Goal: Task Accomplishment & Management: Manage account settings

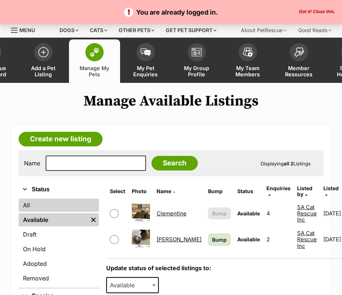
click at [52, 207] on link "All" at bounding box center [59, 204] width 80 height 13
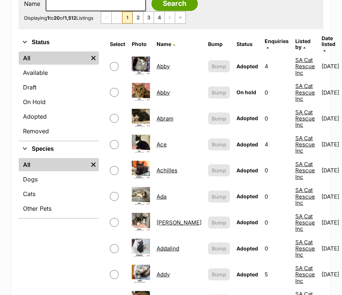
scroll to position [73, 0]
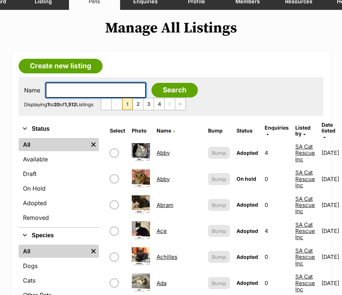
click at [95, 89] on input "text" at bounding box center [96, 89] width 100 height 15
type input "archer"
click at [151, 83] on input "Search" at bounding box center [174, 90] width 46 height 15
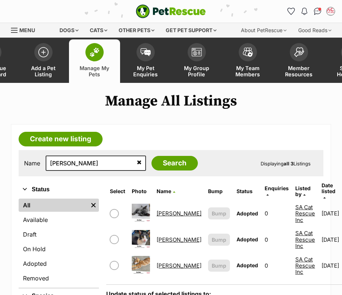
click at [113, 235] on input "checkbox" at bounding box center [114, 239] width 9 height 9
checkbox input "true"
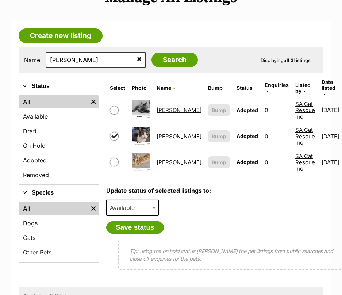
scroll to position [109, 0]
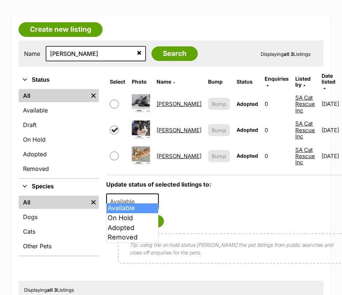
click at [148, 198] on span "Available" at bounding box center [132, 201] width 53 height 16
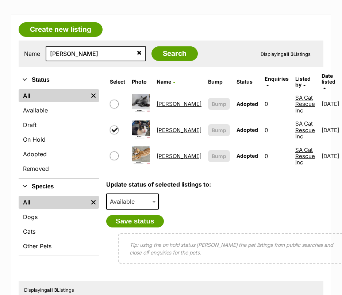
click at [148, 198] on span "Available" at bounding box center [132, 201] width 53 height 16
click at [147, 215] on button "Save status" at bounding box center [135, 221] width 58 height 12
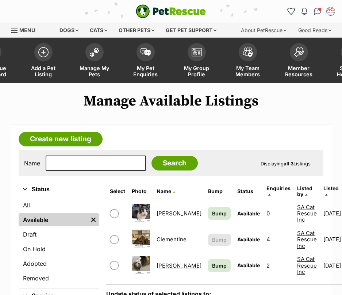
click at [162, 210] on link "[PERSON_NAME]" at bounding box center [178, 213] width 45 height 7
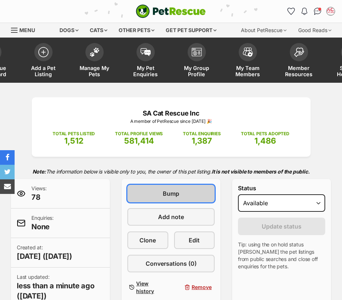
click at [177, 193] on span "Bump" at bounding box center [171, 193] width 16 height 9
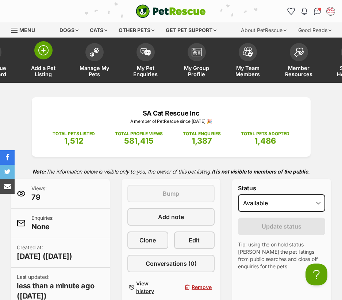
click at [42, 58] on span at bounding box center [43, 50] width 18 height 18
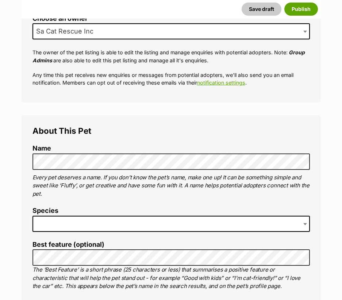
scroll to position [219, 0]
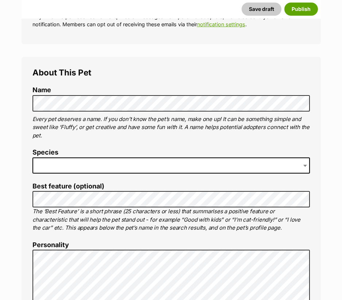
click at [94, 165] on span at bounding box center [170, 166] width 277 height 16
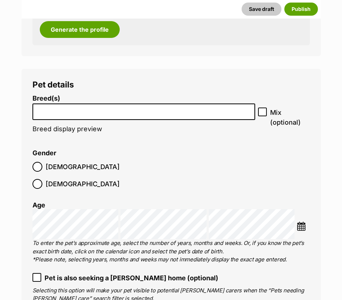
scroll to position [978, 0]
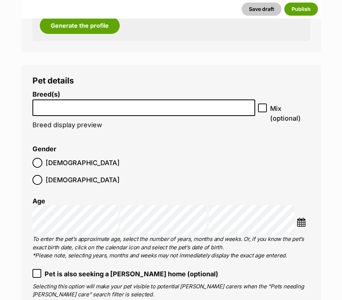
click at [86, 113] on li at bounding box center [144, 107] width 218 height 15
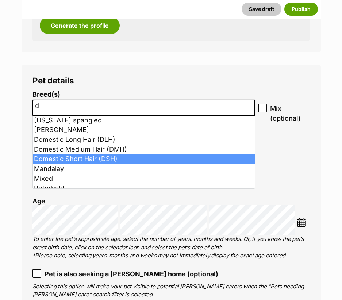
type input "d"
select select "252102"
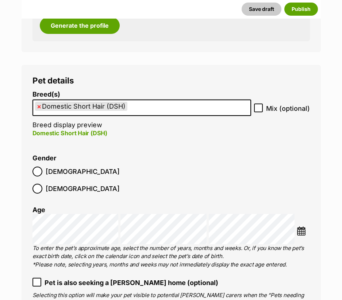
click at [304, 226] on img at bounding box center [300, 230] width 9 height 9
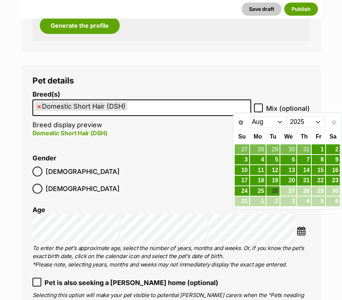
click at [294, 119] on select "2015 2016 2017 2018 2019 2020 2021 2022 2023 2024 2025" at bounding box center [306, 122] width 38 height 12
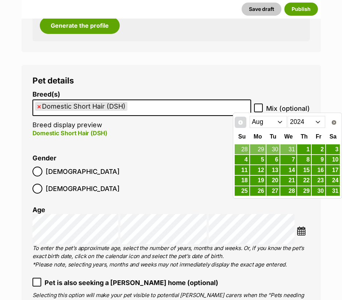
click at [240, 127] on link "Prev" at bounding box center [240, 123] width 12 height 12
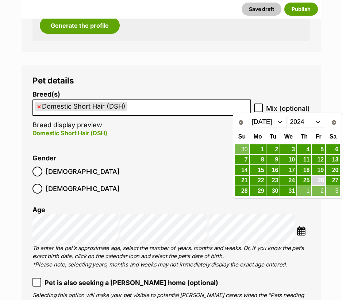
click at [320, 184] on link "26" at bounding box center [317, 180] width 13 height 9
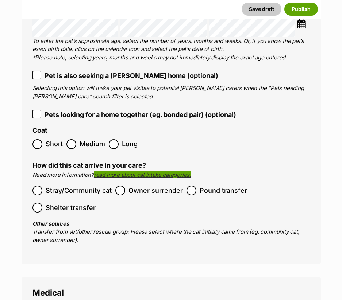
scroll to position [1196, 0]
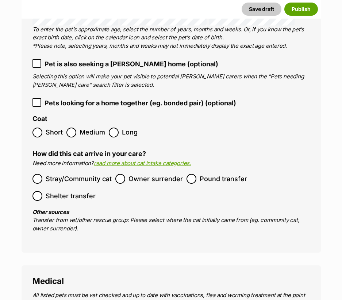
click at [48, 128] on span "Short" at bounding box center [54, 133] width 17 height 10
click at [73, 174] on span "Stray/Community cat" at bounding box center [79, 179] width 66 height 10
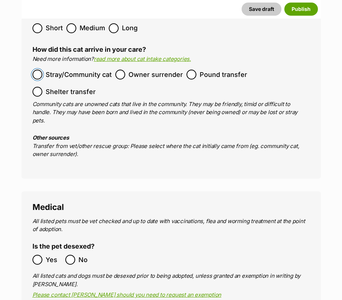
scroll to position [1452, 0]
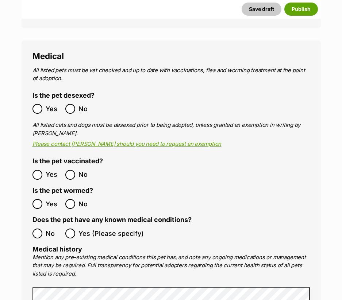
click at [46, 104] on span "Yes" at bounding box center [54, 109] width 16 height 10
click at [49, 166] on ol "Yes No" at bounding box center [101, 174] width 139 height 17
click at [50, 170] on span "Yes" at bounding box center [54, 175] width 16 height 10
click at [46, 199] on span "Yes" at bounding box center [54, 204] width 16 height 10
click at [45, 229] on label "No" at bounding box center [46, 234] width 29 height 10
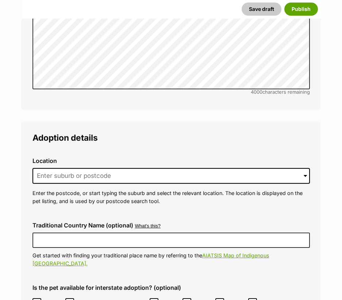
scroll to position [1816, 0]
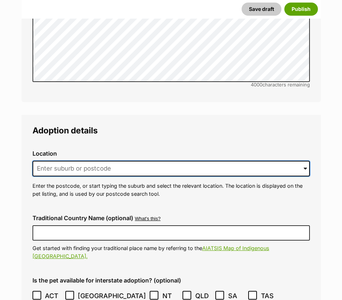
click at [96, 161] on input at bounding box center [170, 169] width 277 height 16
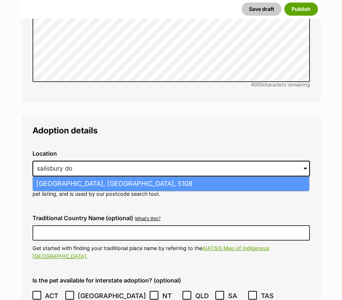
click at [103, 177] on li "Salisbury Downs, South Australia, 5108" at bounding box center [171, 184] width 276 height 14
type input "Salisbury Downs, South Australia, 5108"
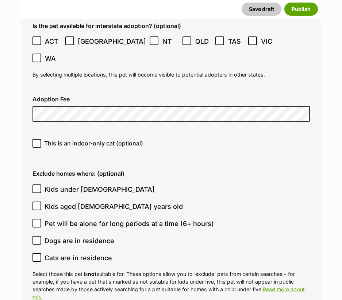
scroll to position [2071, 0]
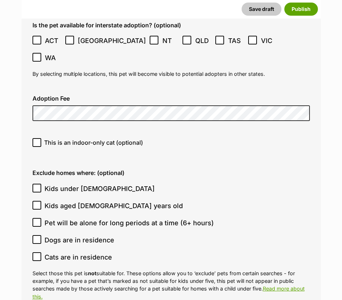
click at [47, 138] on span "This is an indoor-only cat (optional)" at bounding box center [93, 142] width 99 height 9
click at [41, 138] on input "This is an indoor-only cat (optional)" at bounding box center [36, 142] width 9 height 9
checkbox input "true"
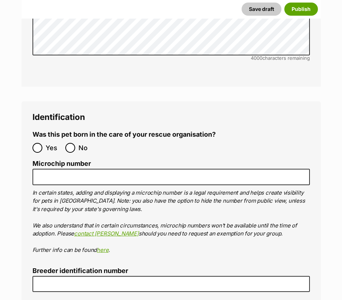
scroll to position [2545, 0]
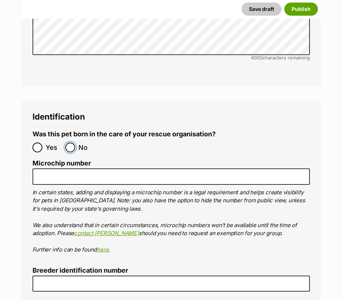
click at [68, 143] on input "No" at bounding box center [70, 148] width 10 height 10
radio input "true"
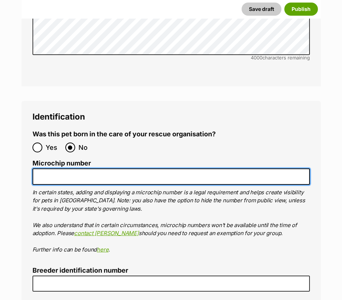
drag, startPoint x: 78, startPoint y: 127, endPoint x: 89, endPoint y: 123, distance: 11.5
click at [78, 168] on input "Microchip number" at bounding box center [170, 176] width 277 height 16
paste input "991003002432022"
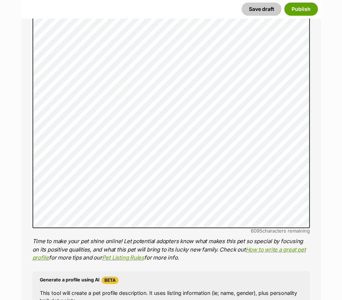
scroll to position [540, 0]
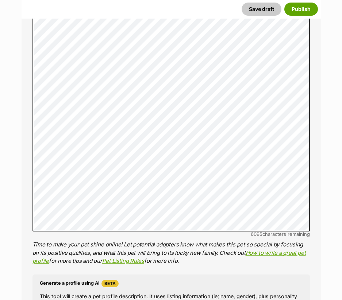
type input "991003002432022"
click at [288, 13] on button "Publish" at bounding box center [301, 9] width 34 height 13
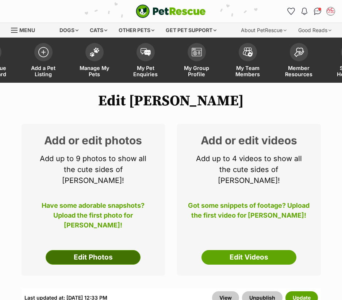
click at [117, 250] on link "Edit Photos" at bounding box center [93, 257] width 95 height 15
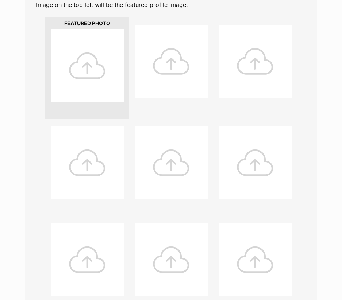
scroll to position [219, 0]
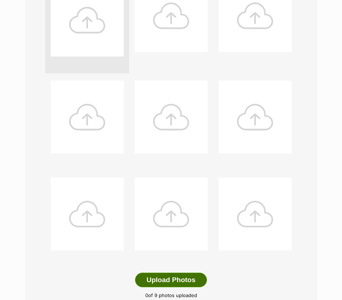
click at [163, 282] on button "Upload Photos" at bounding box center [170, 280] width 71 height 15
click at [102, 36] on div at bounding box center [87, 20] width 73 height 73
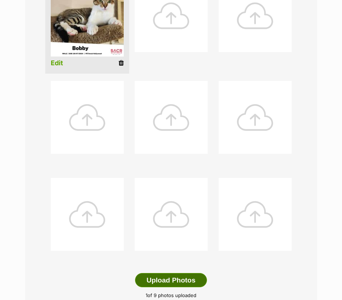
click at [177, 279] on button "Upload Photos" at bounding box center [170, 280] width 71 height 15
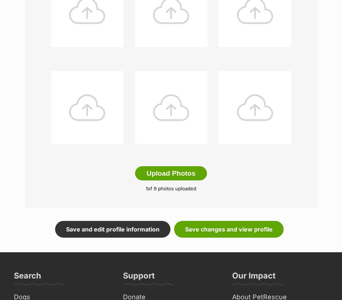
scroll to position [438, 0]
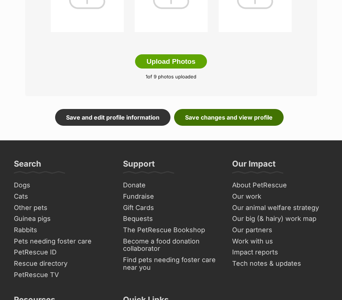
click at [234, 120] on link "Save changes and view profile" at bounding box center [228, 117] width 109 height 17
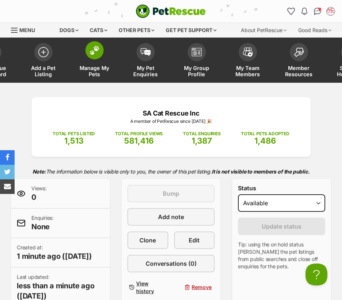
click at [100, 51] on span at bounding box center [94, 50] width 18 height 18
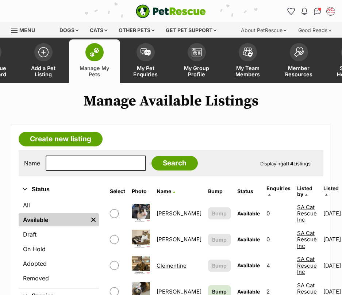
click at [165, 210] on link "[PERSON_NAME]" at bounding box center [178, 213] width 45 height 7
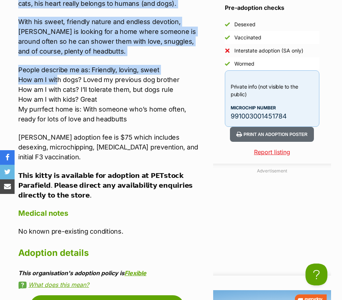
scroll to position [875, 0]
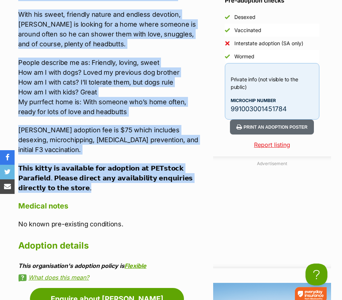
drag, startPoint x: 18, startPoint y: 71, endPoint x: 195, endPoint y: 184, distance: 210.4
click at [195, 184] on div "Upload Videos About [PERSON_NAME] Name: [PERSON_NAME] Gender: [DEMOGRAPHIC_DATA…" at bounding box center [107, 14] width 192 height 533
copy div "Name: Archer Gender: Male Date of Birth: 12/09/2021 Breed: Domestic Short Hair …"
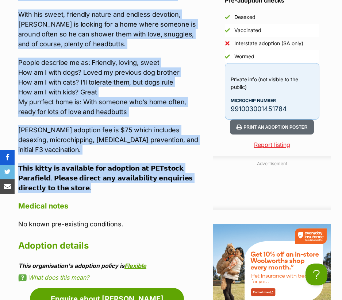
scroll to position [0, 0]
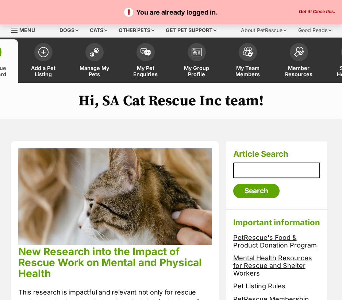
click at [101, 51] on span at bounding box center [94, 52] width 18 height 18
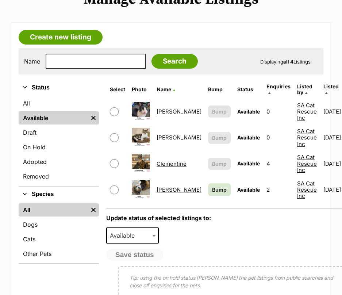
scroll to position [182, 0]
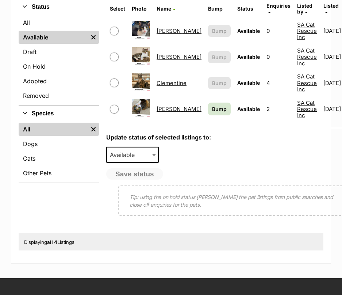
click at [166, 80] on link "Clementine" at bounding box center [171, 82] width 30 height 7
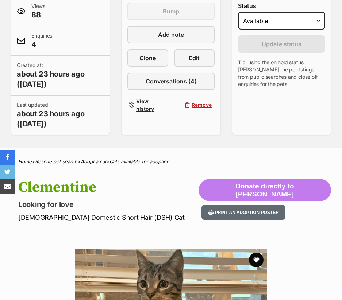
scroll to position [182, 0]
click at [277, 29] on form "Status Draft - not available as listing has enquires Available On hold Adopted …" at bounding box center [281, 45] width 87 height 85
click at [280, 26] on select "Draft - not available as listing has enquires Available On hold Adopted" at bounding box center [281, 21] width 87 height 18
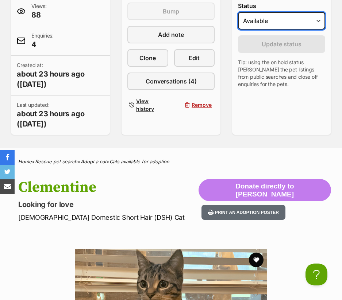
scroll to position [0, 0]
select select "on_hold"
click at [238, 12] on select "Draft - not available as listing has enquires Available On hold Adopted" at bounding box center [281, 21] width 87 height 18
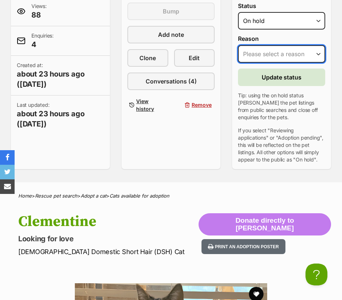
click at [278, 55] on select "Please select a reason Medical reasons Reviewing applications Adoption pending …" at bounding box center [281, 54] width 87 height 18
select select "reviewing_applications"
click at [238, 45] on select "Please select a reason Medical reasons Reviewing applications Adoption pending …" at bounding box center [281, 54] width 87 height 18
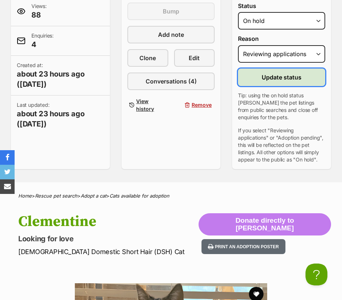
click at [287, 76] on span "Update status" at bounding box center [281, 77] width 40 height 9
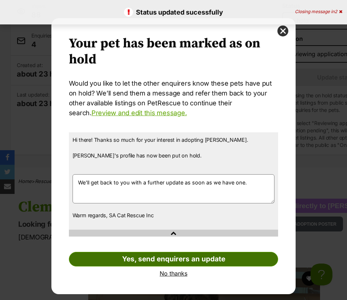
click at [191, 260] on link "Yes, send enquirers an update" at bounding box center [174, 259] width 210 height 15
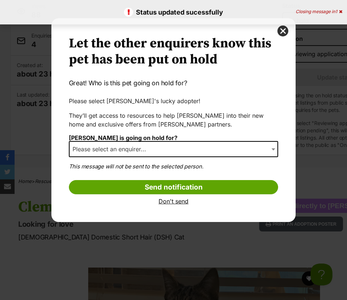
click at [171, 145] on span "Please select an enquirer..." at bounding box center [174, 149] width 210 height 16
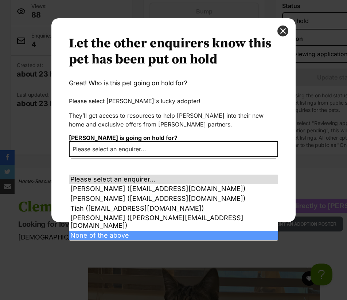
select select "other"
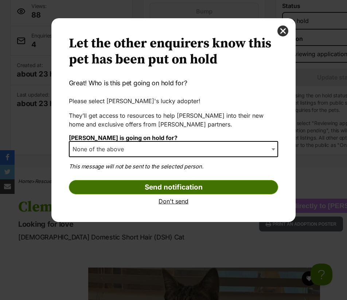
click at [193, 185] on input "Send notification" at bounding box center [174, 187] width 210 height 15
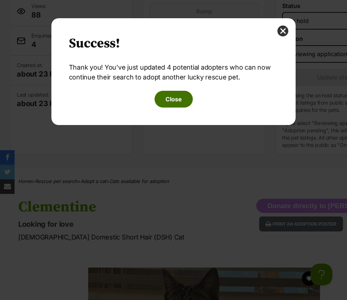
click at [176, 106] on button "Close" at bounding box center [174, 99] width 38 height 17
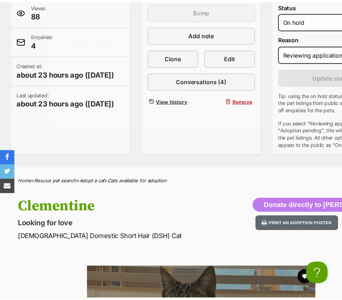
scroll to position [182, 0]
